Goal: Information Seeking & Learning: Check status

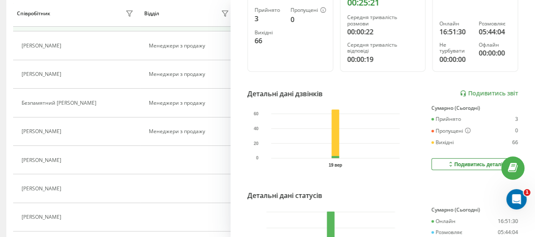
scroll to position [169, 0]
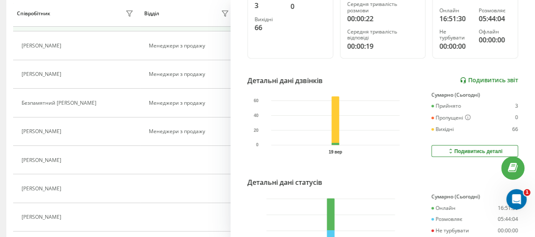
click at [472, 77] on link "Подивитись звіт" at bounding box center [489, 80] width 58 height 7
click at [469, 147] on div "Подивитись деталі" at bounding box center [474, 150] width 55 height 7
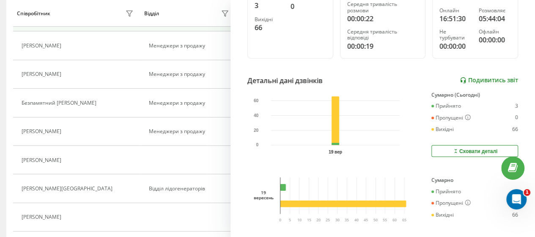
click at [467, 82] on link "Подивитись звіт" at bounding box center [489, 80] width 58 height 7
click at [475, 81] on link "Подивитись звіт" at bounding box center [489, 80] width 58 height 7
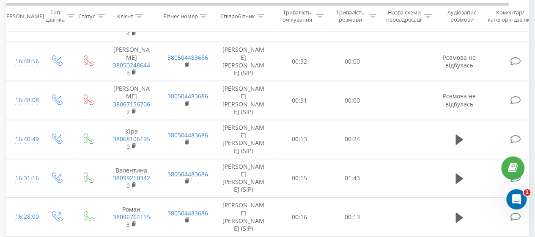
scroll to position [466, 0]
